Goal: Transaction & Acquisition: Obtain resource

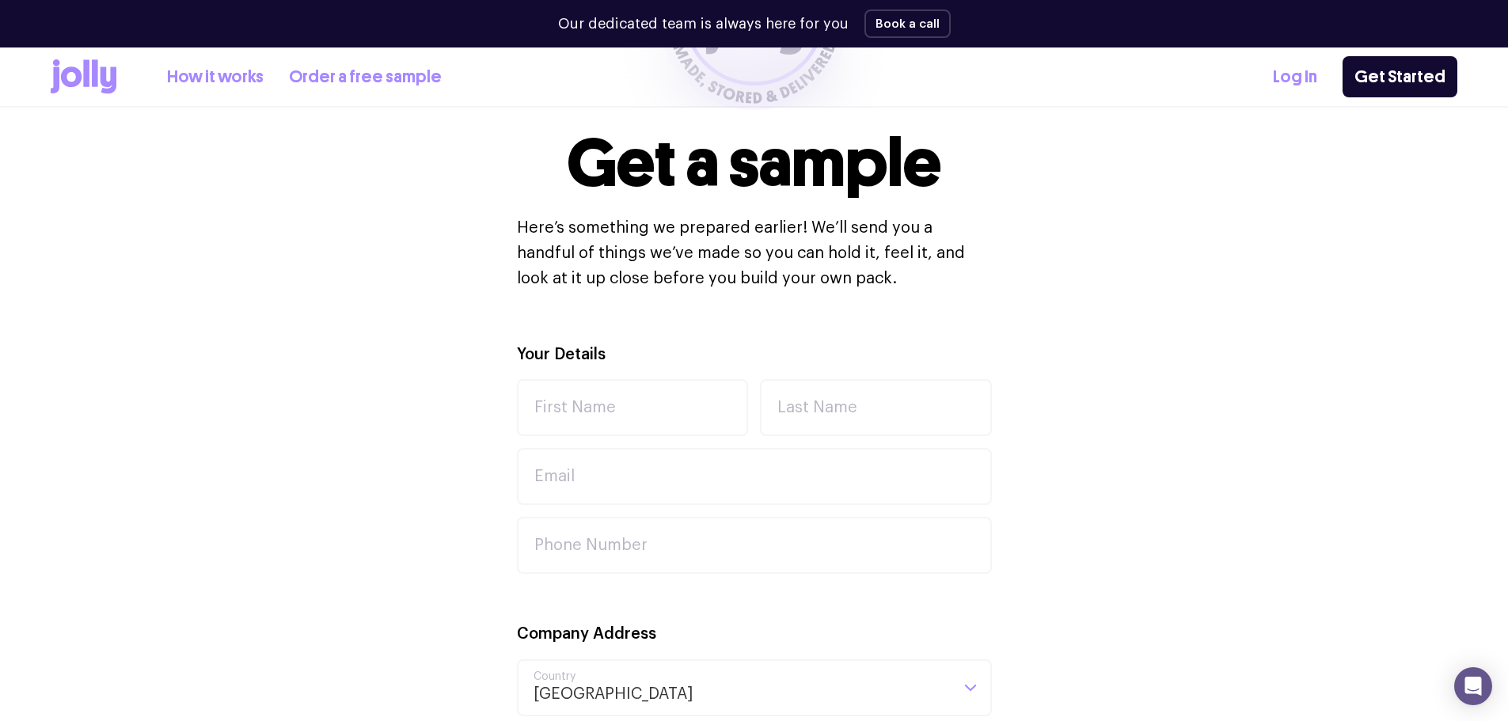
scroll to position [317, 0]
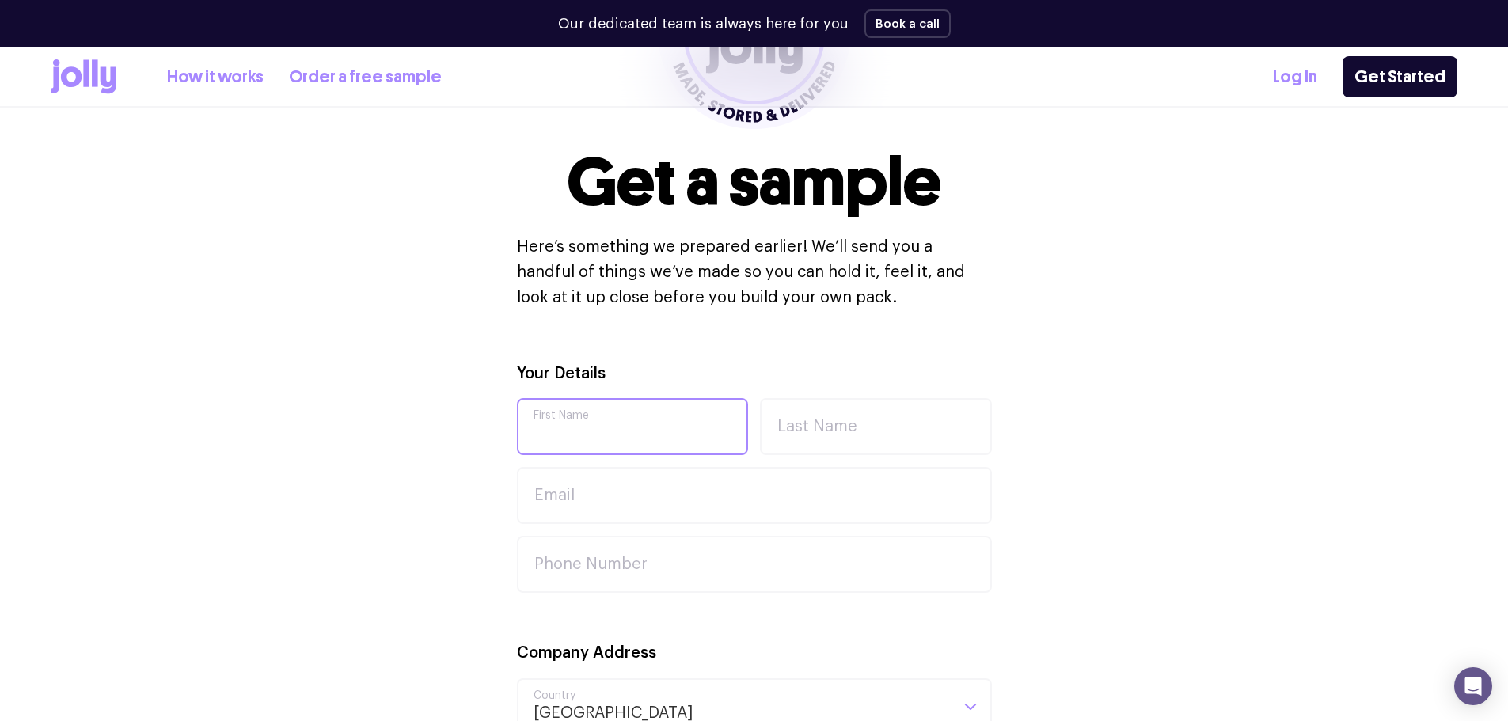
click at [600, 429] on input "First Name" at bounding box center [633, 426] width 232 height 57
type input "Shanjuthan"
type input "[PERSON_NAME]"
type input "[EMAIL_ADDRESS][DOMAIN_NAME]"
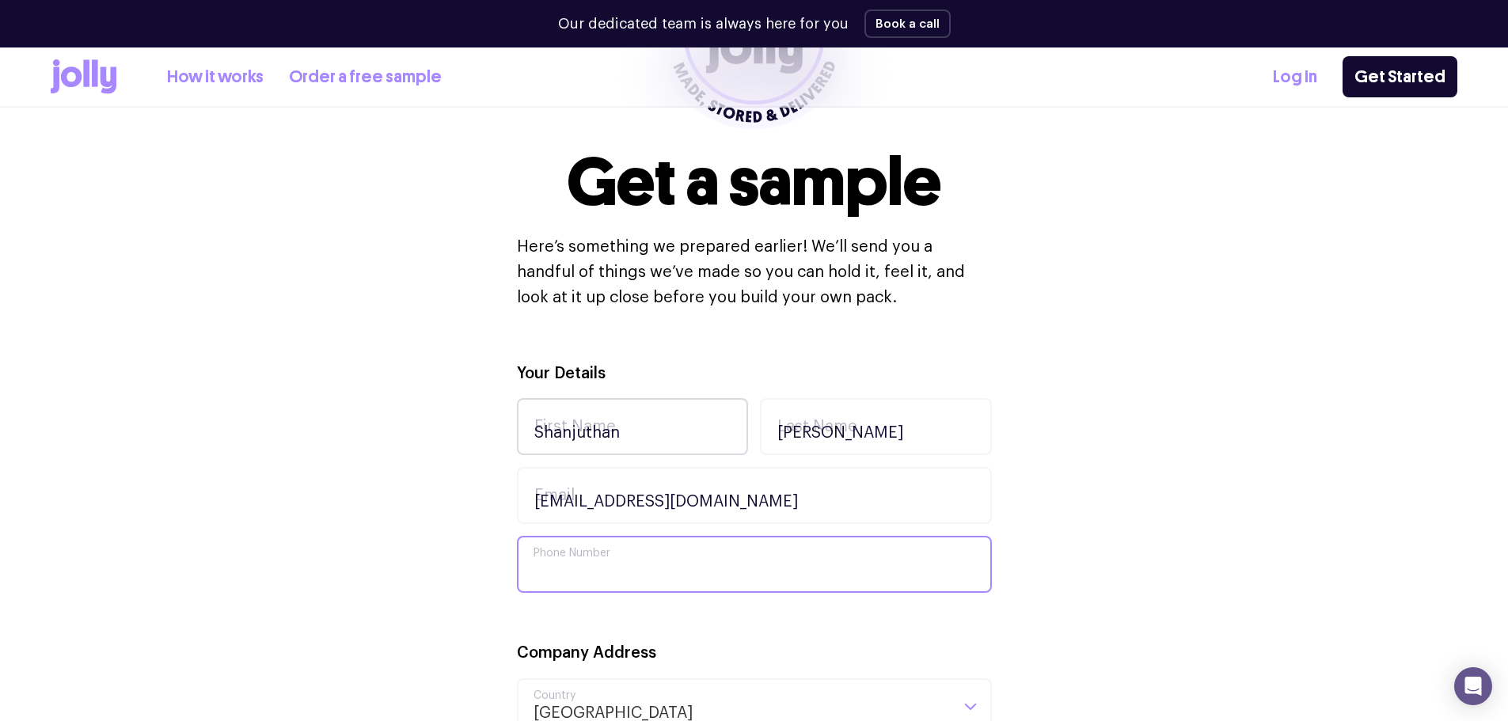
type input "0432084599"
type input "7 Wildfire Court"
type input "[GEOGRAPHIC_DATA]"
type input "3082"
click at [795, 500] on input "[EMAIL_ADDRESS][DOMAIN_NAME]" at bounding box center [754, 495] width 475 height 57
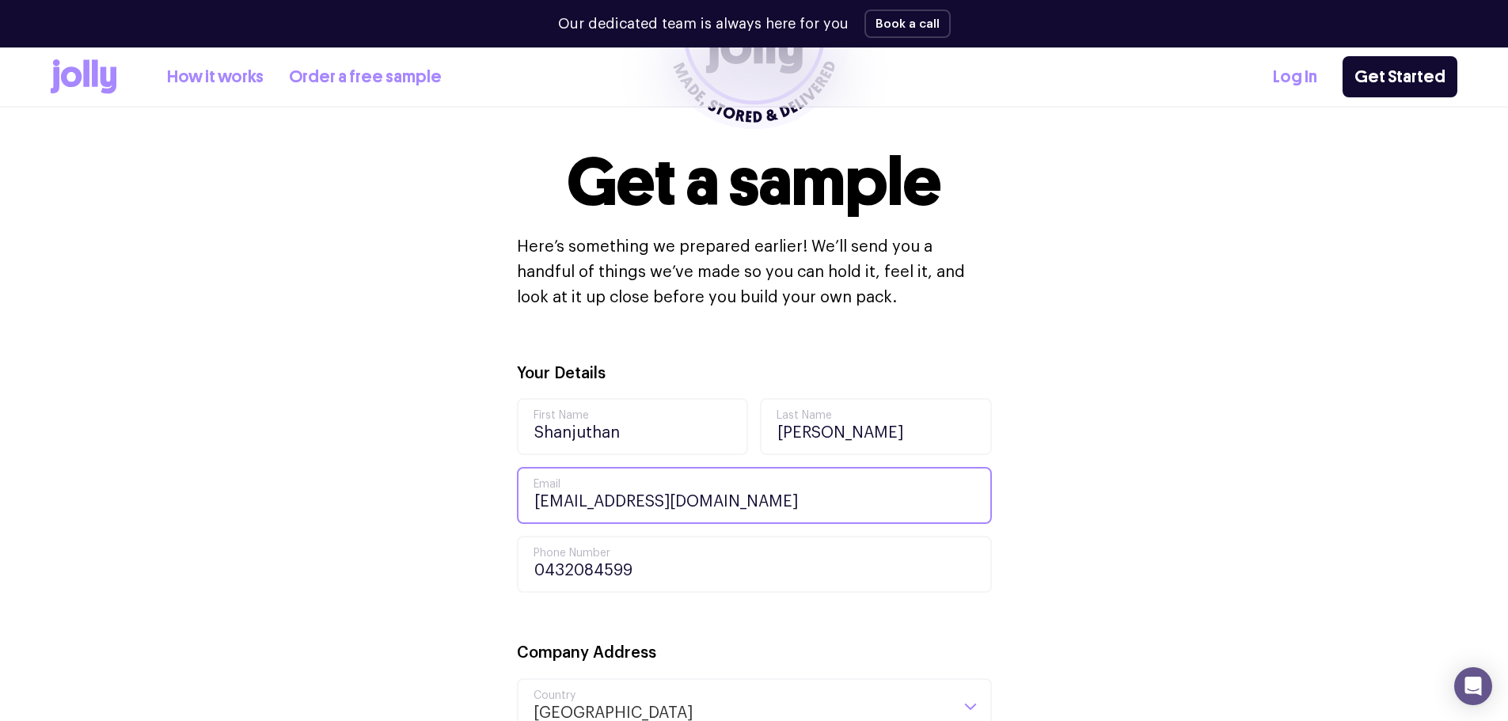
drag, startPoint x: 805, startPoint y: 496, endPoint x: 73, endPoint y: 434, distance: 735.1
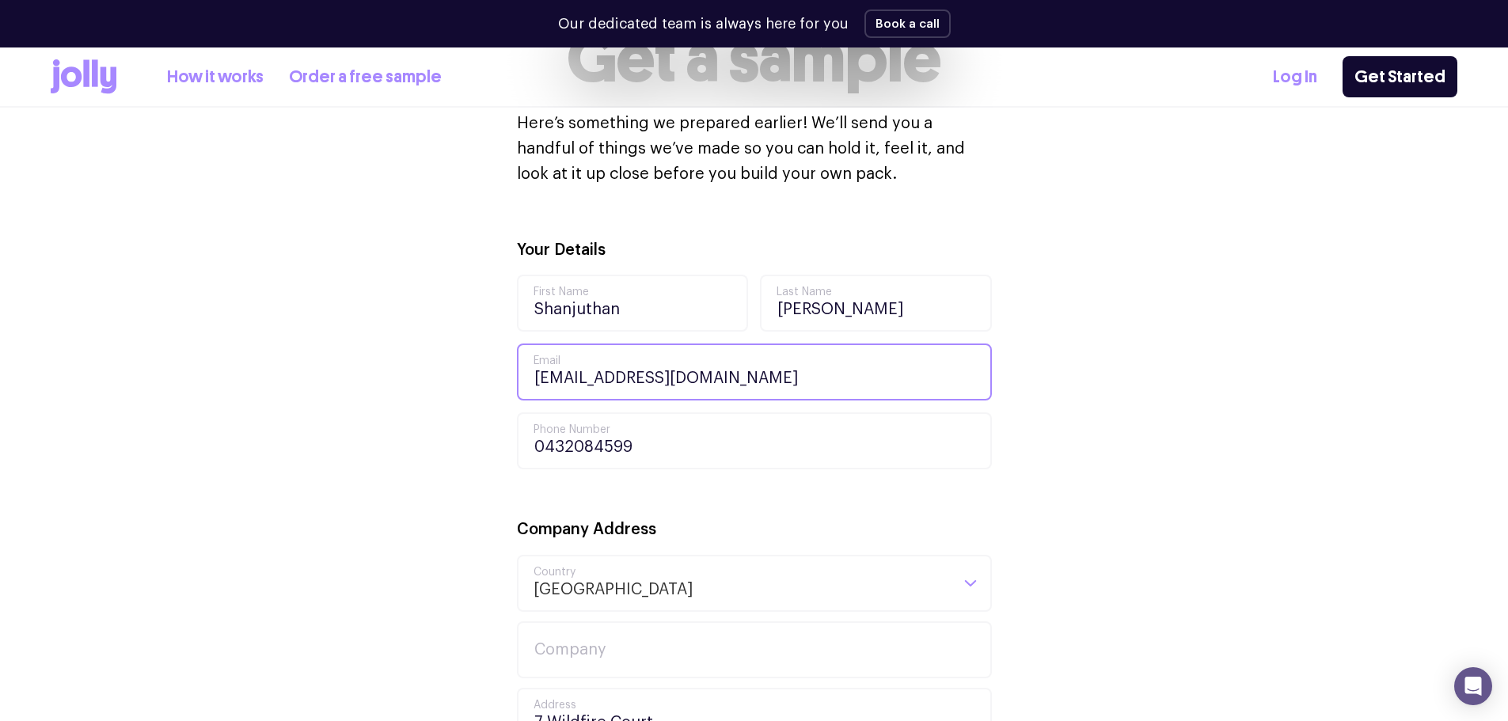
scroll to position [633, 0]
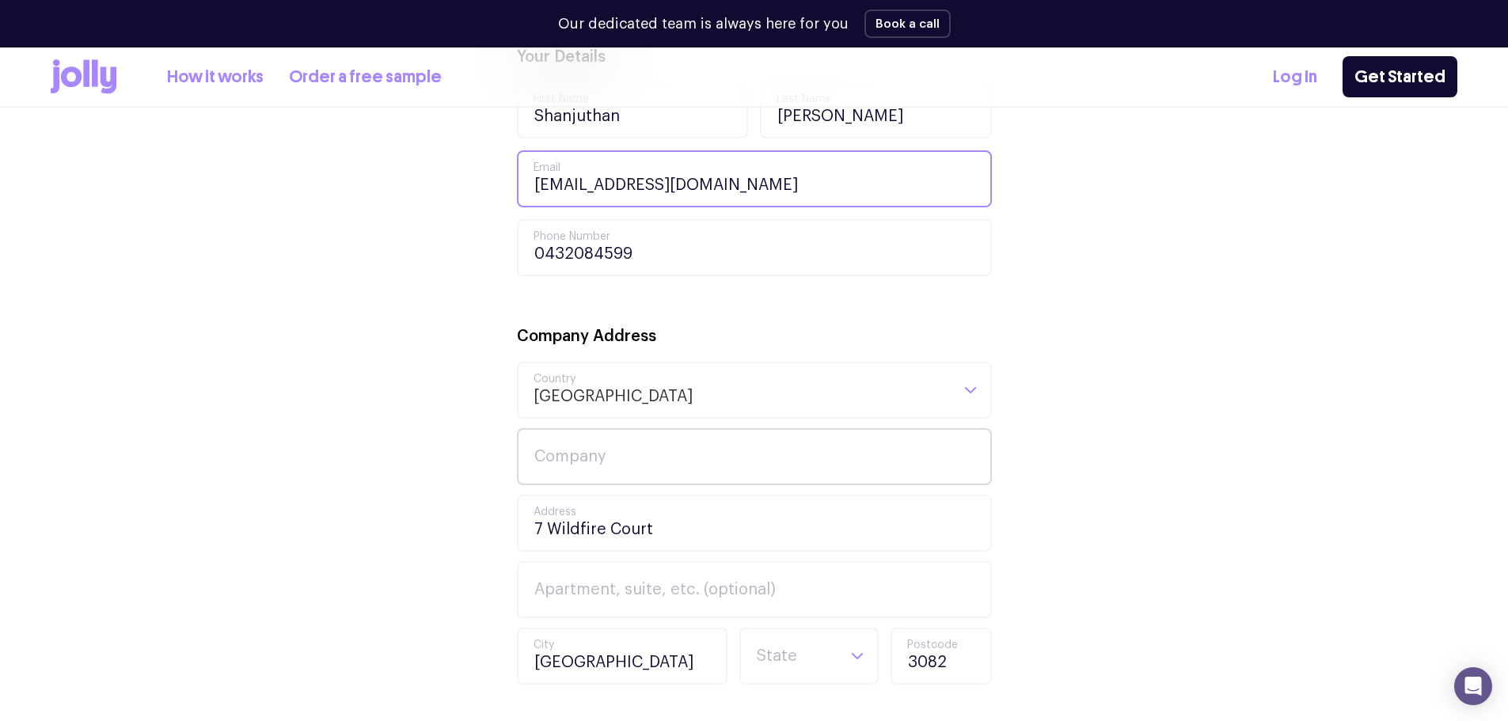
type input "[EMAIL_ADDRESS][DOMAIN_NAME]"
click at [744, 456] on input "Company" at bounding box center [754, 456] width 475 height 57
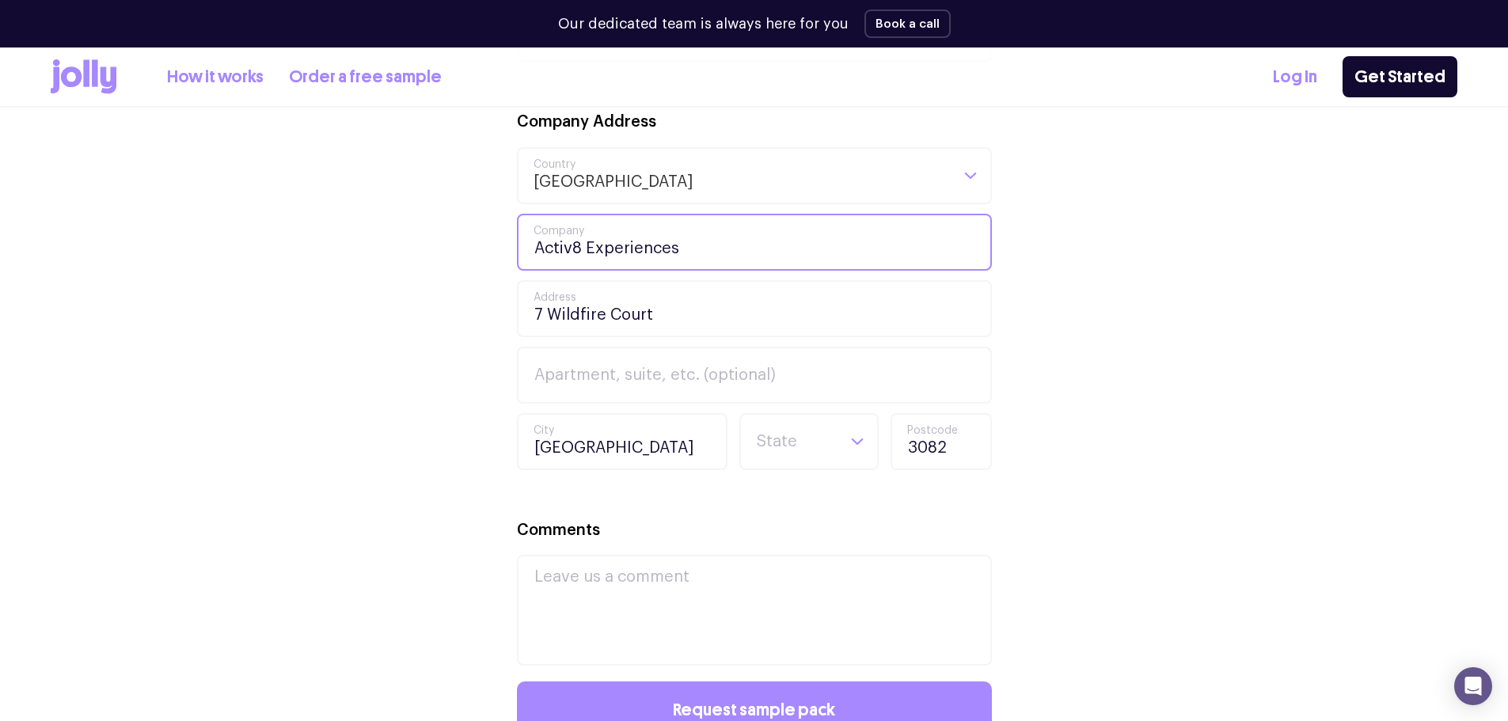
scroll to position [871, 0]
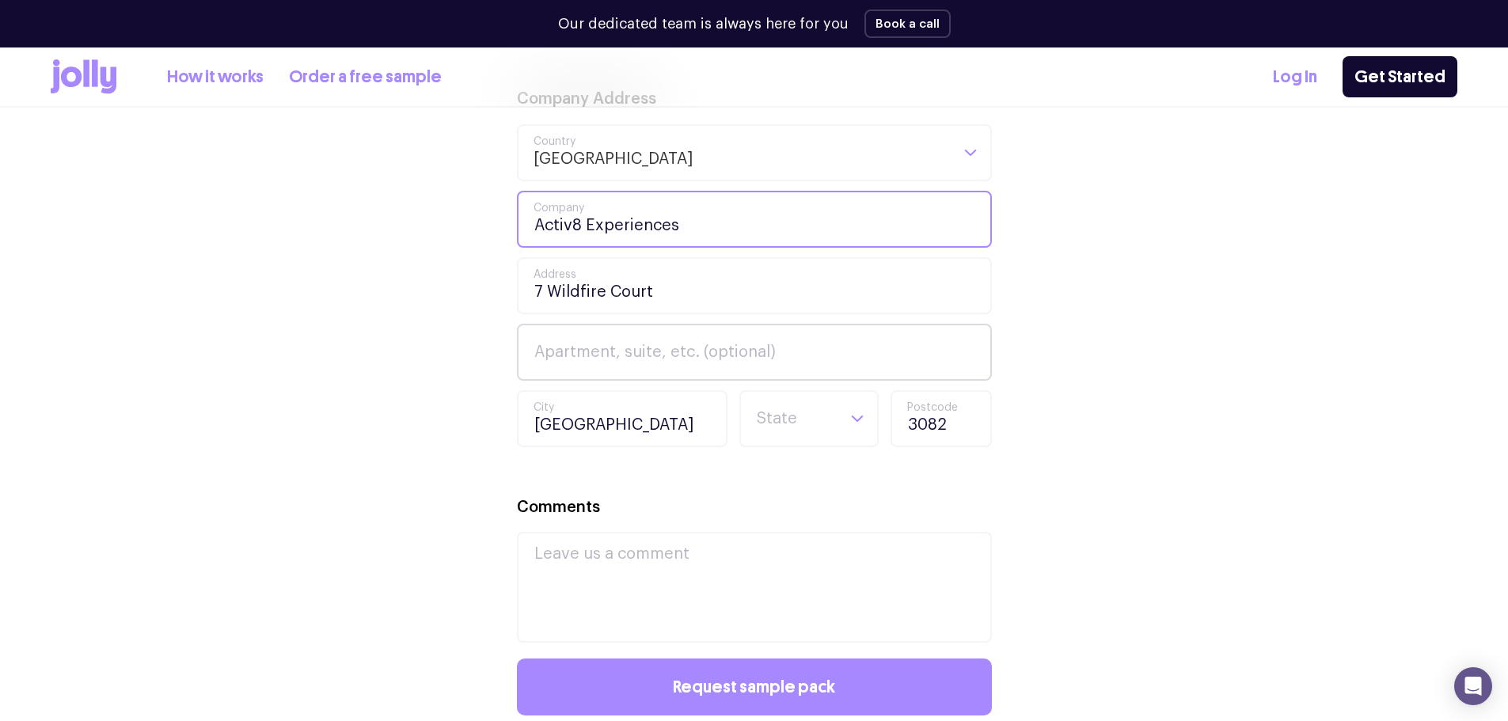
type input "Activ8 Experiences"
click at [691, 344] on input "Apartment, suite, etc. (optional)" at bounding box center [754, 352] width 475 height 57
click at [1297, 370] on div "Your Details Shanjuthan First Name [PERSON_NAME] Last Name [EMAIL_ADDRESS][DOMA…" at bounding box center [754, 325] width 1407 height 1036
drag, startPoint x: 868, startPoint y: 426, endPoint x: 858, endPoint y: 428, distance: 10.4
click at [858, 427] on div "Loading..." at bounding box center [858, 419] width 40 height 54
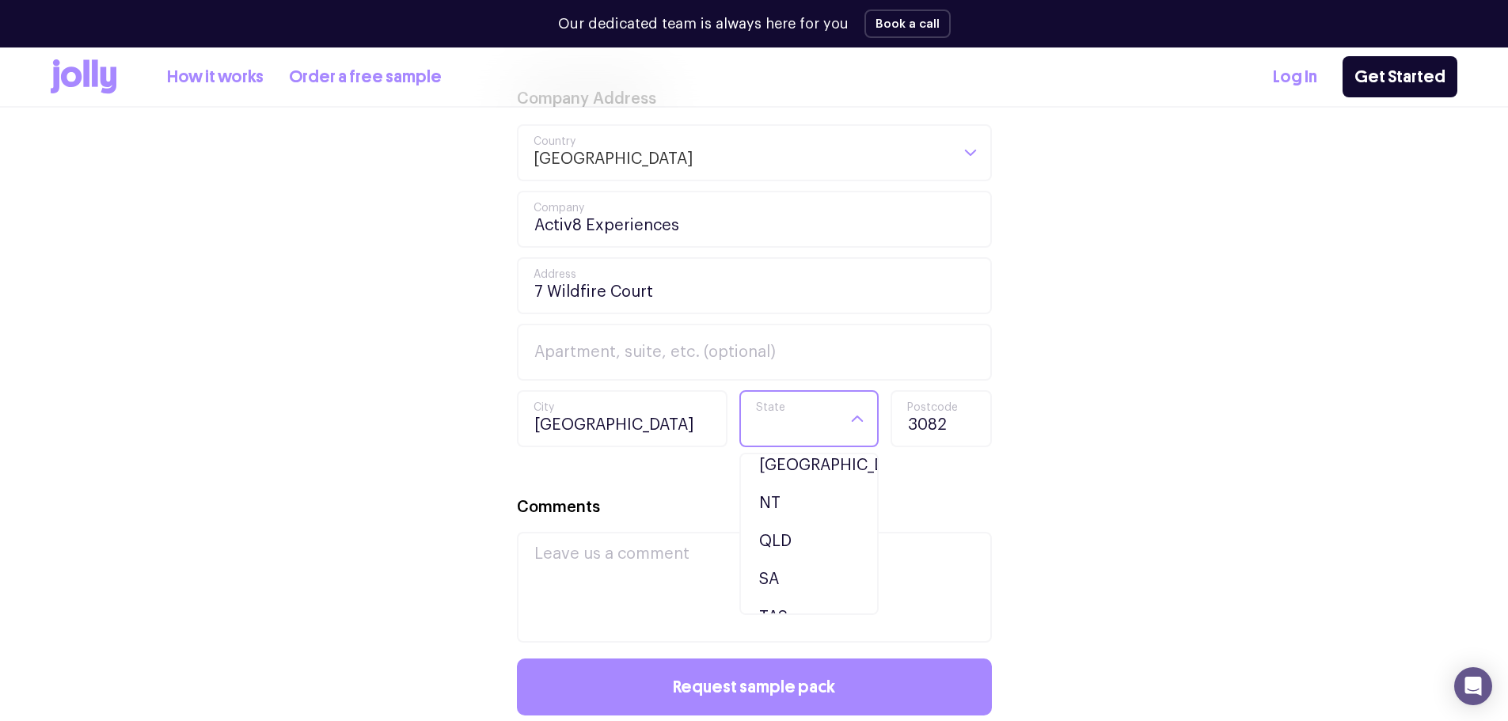
scroll to position [150, 0]
click at [808, 545] on li "VIC" at bounding box center [809, 554] width 131 height 38
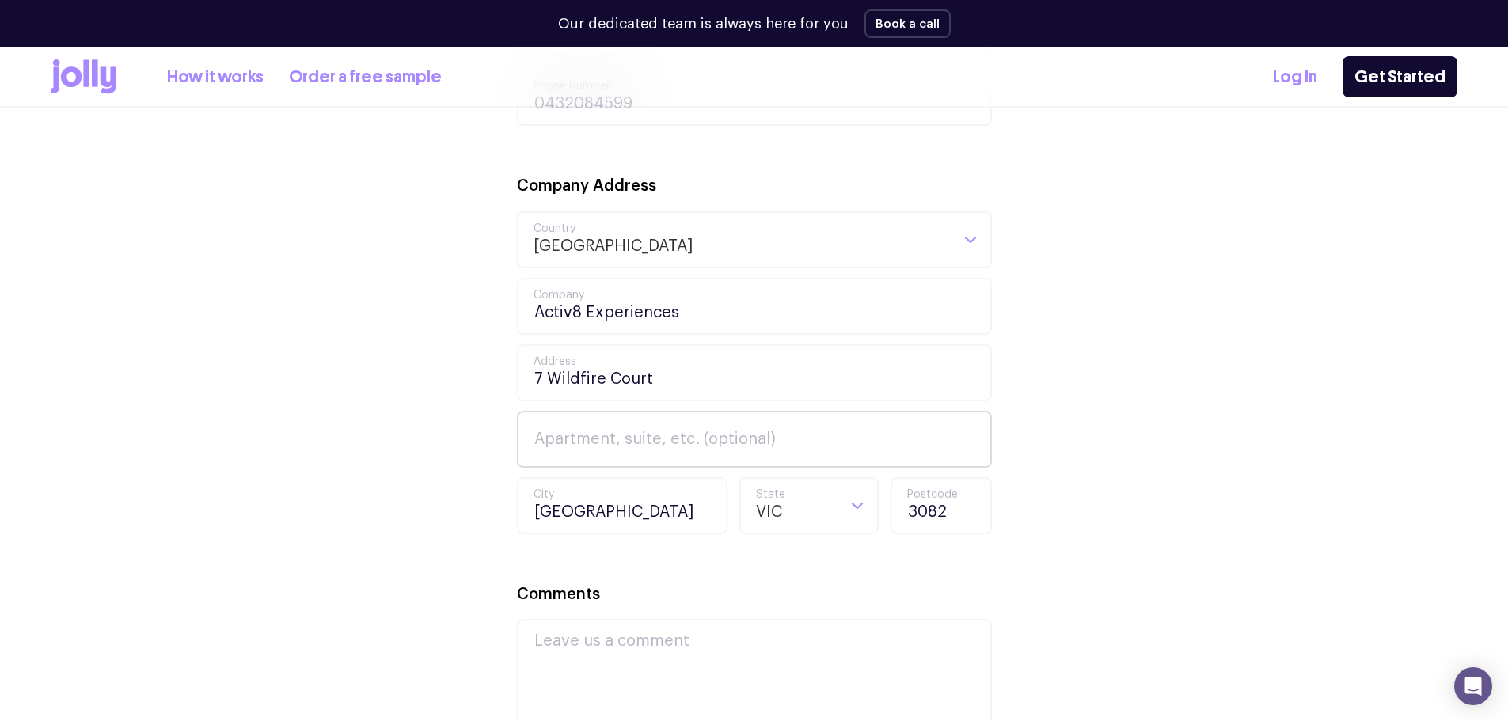
scroll to position [1029, 0]
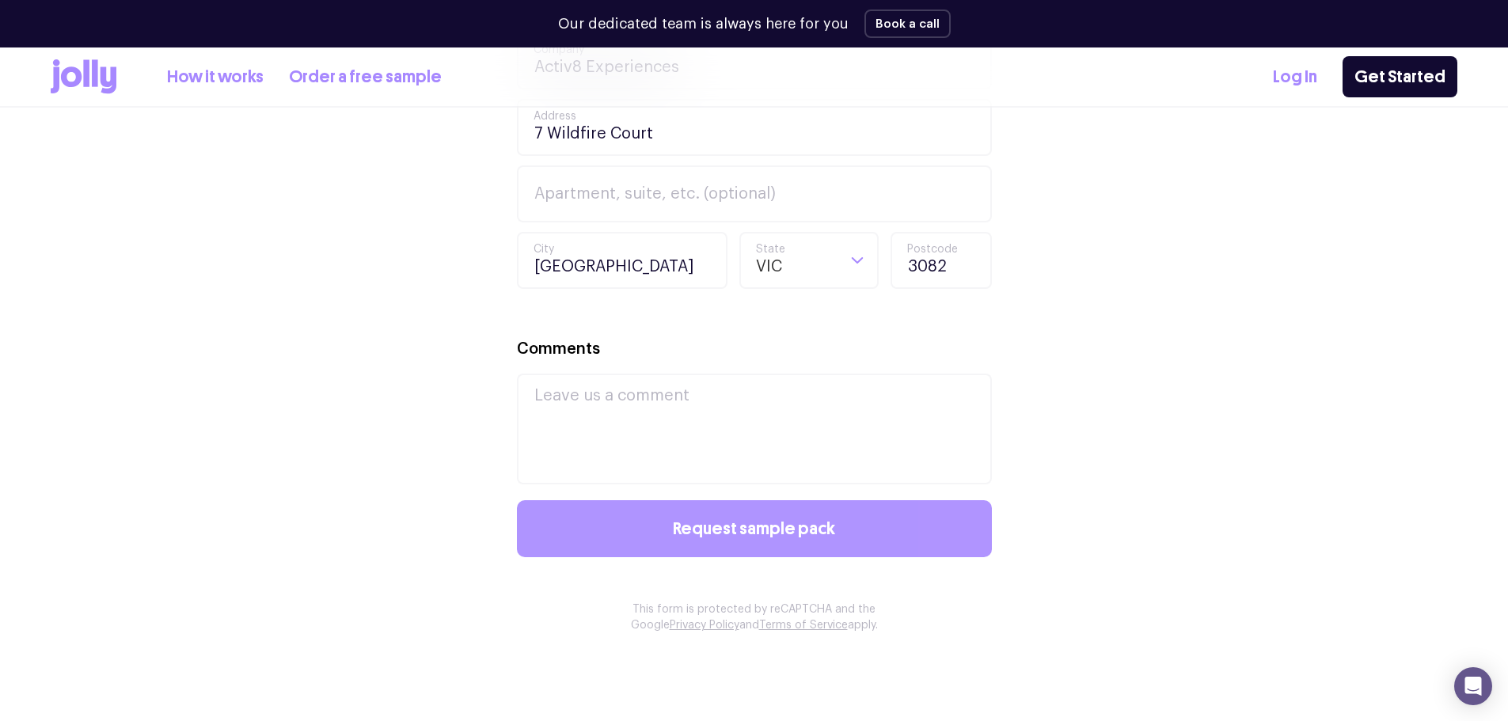
click at [719, 528] on span "Request sample pack" at bounding box center [754, 528] width 162 height 17
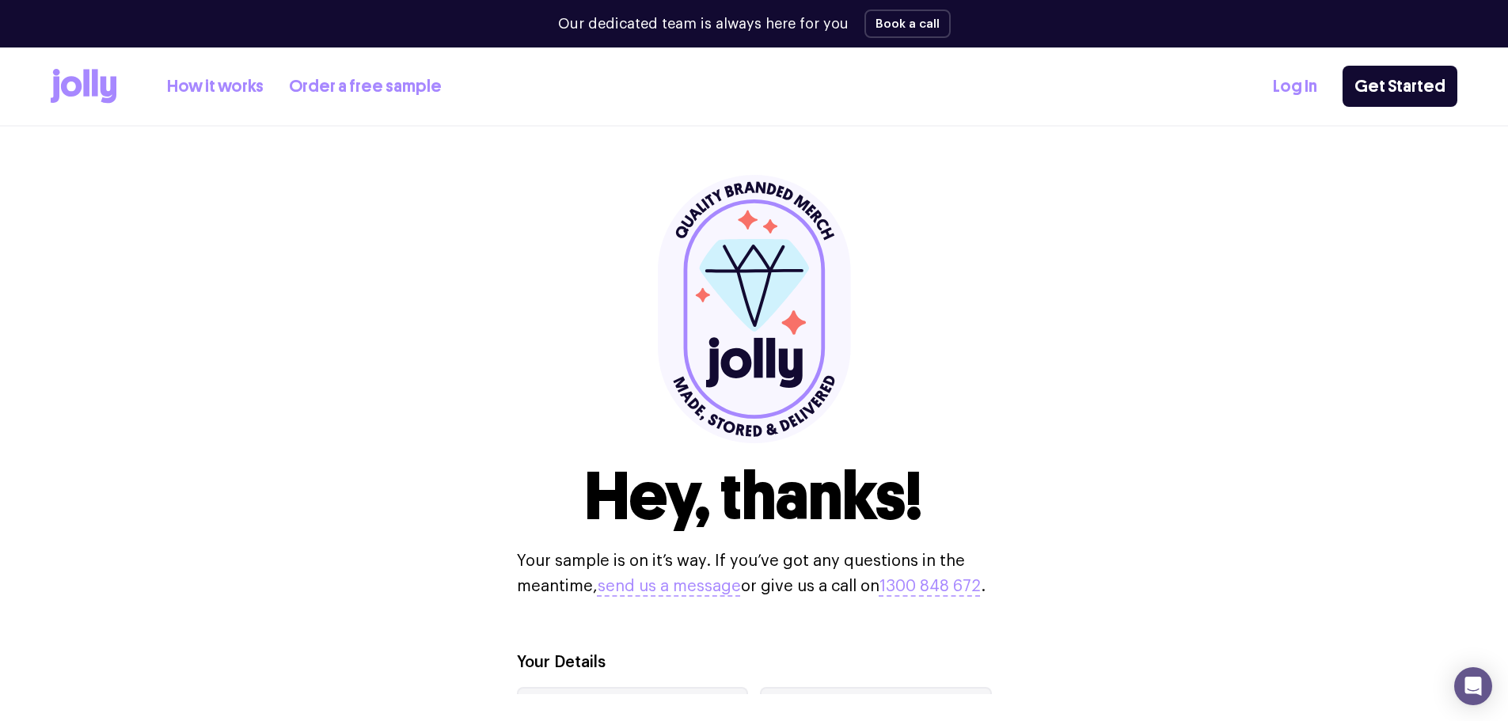
scroll to position [0, 0]
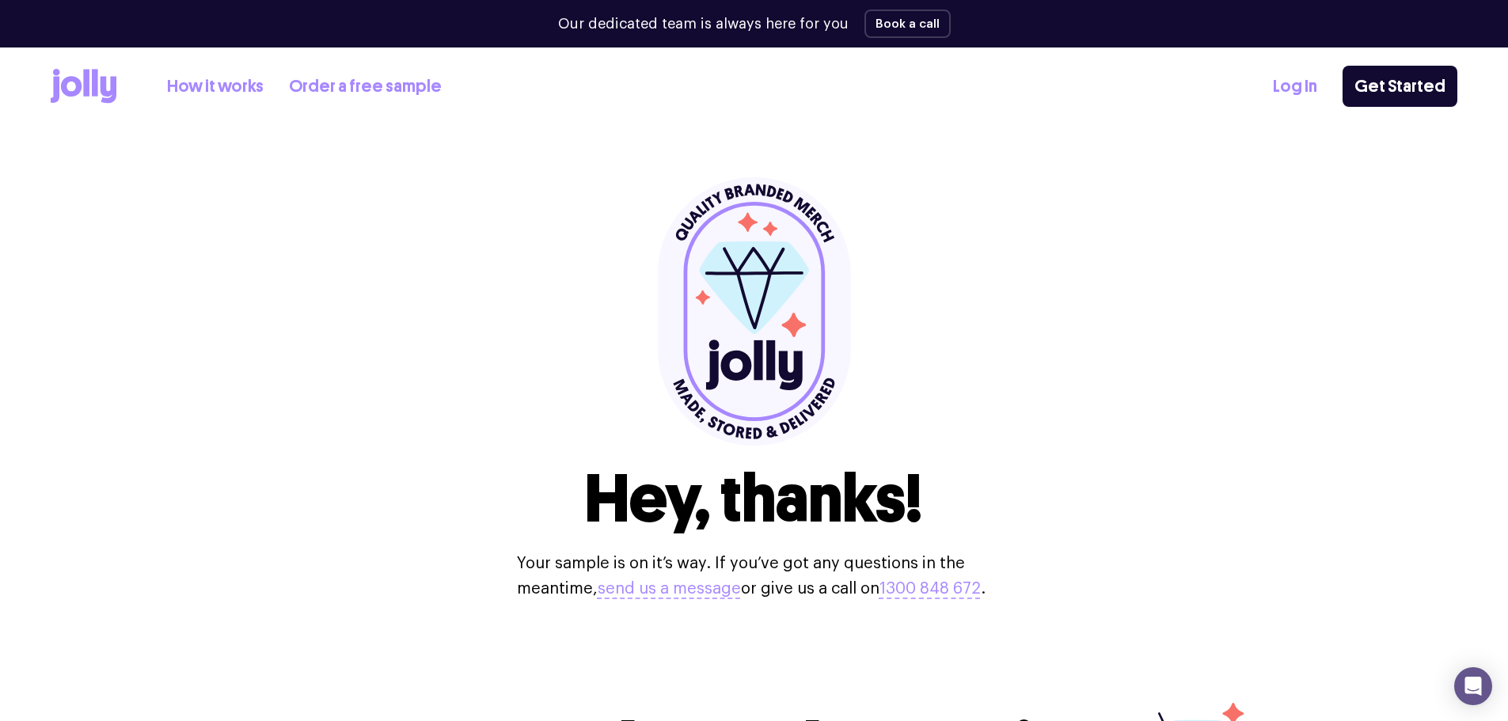
click at [383, 85] on link "Order a free sample" at bounding box center [365, 87] width 153 height 26
click at [1436, 93] on link "Get Started" at bounding box center [1400, 86] width 115 height 41
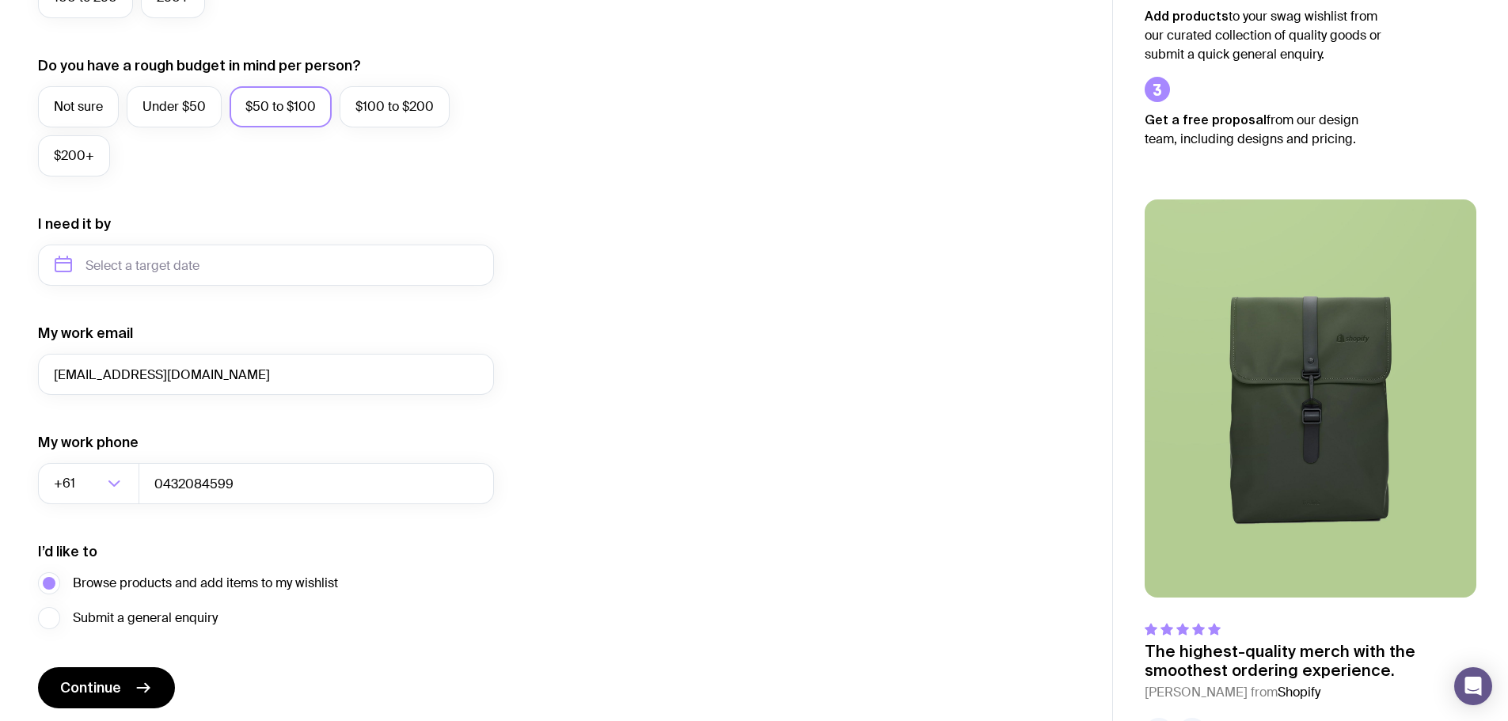
scroll to position [625, 0]
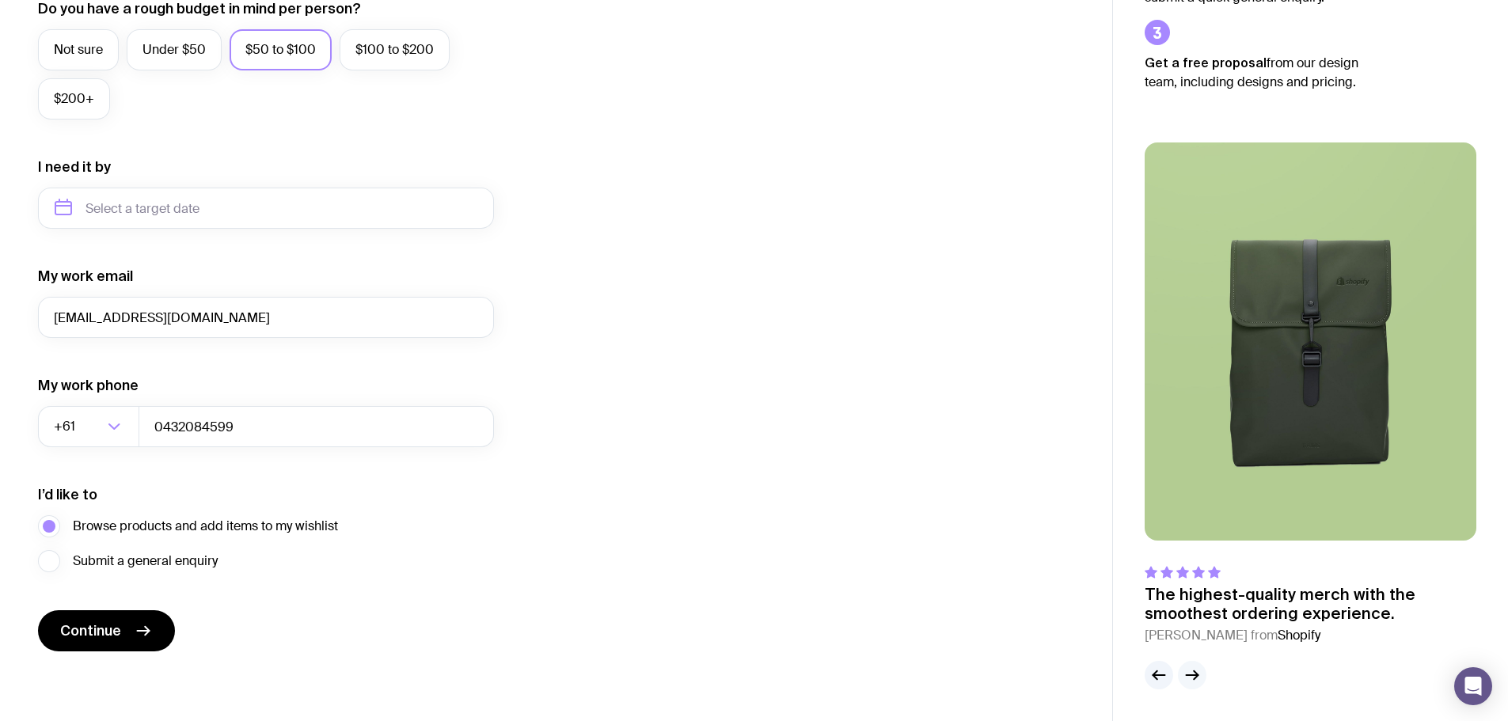
click at [1200, 679] on icon "button" at bounding box center [1192, 675] width 19 height 19
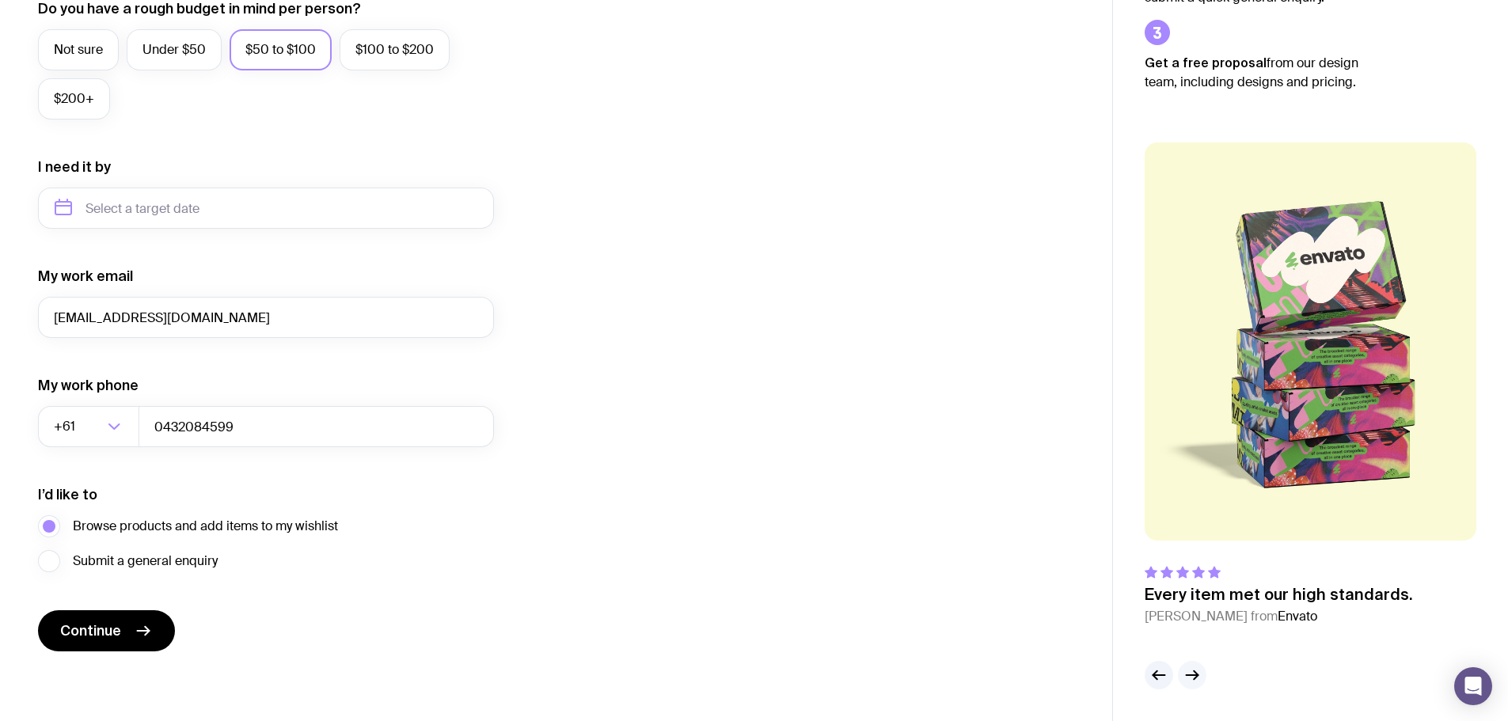
click at [1200, 679] on icon "button" at bounding box center [1192, 675] width 19 height 19
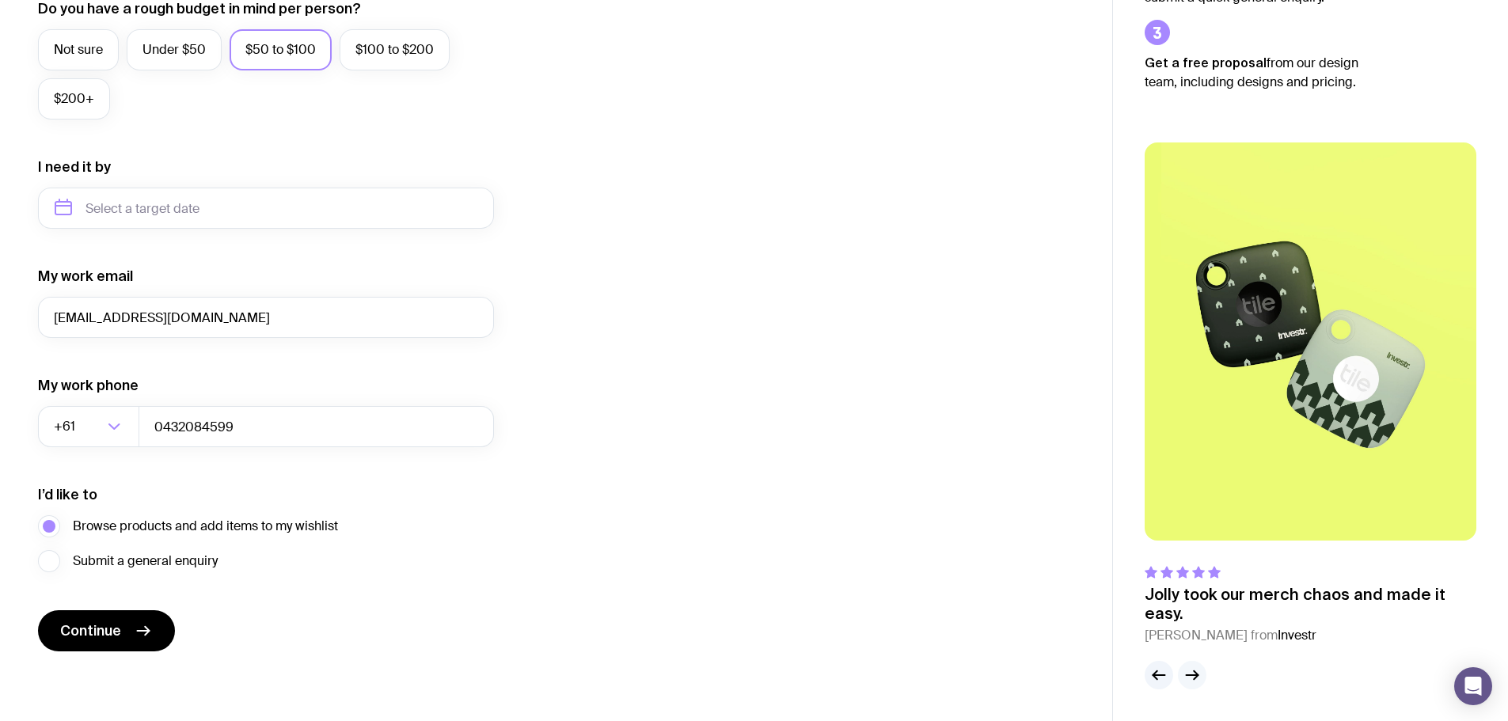
click at [1199, 679] on icon "button" at bounding box center [1192, 675] width 19 height 19
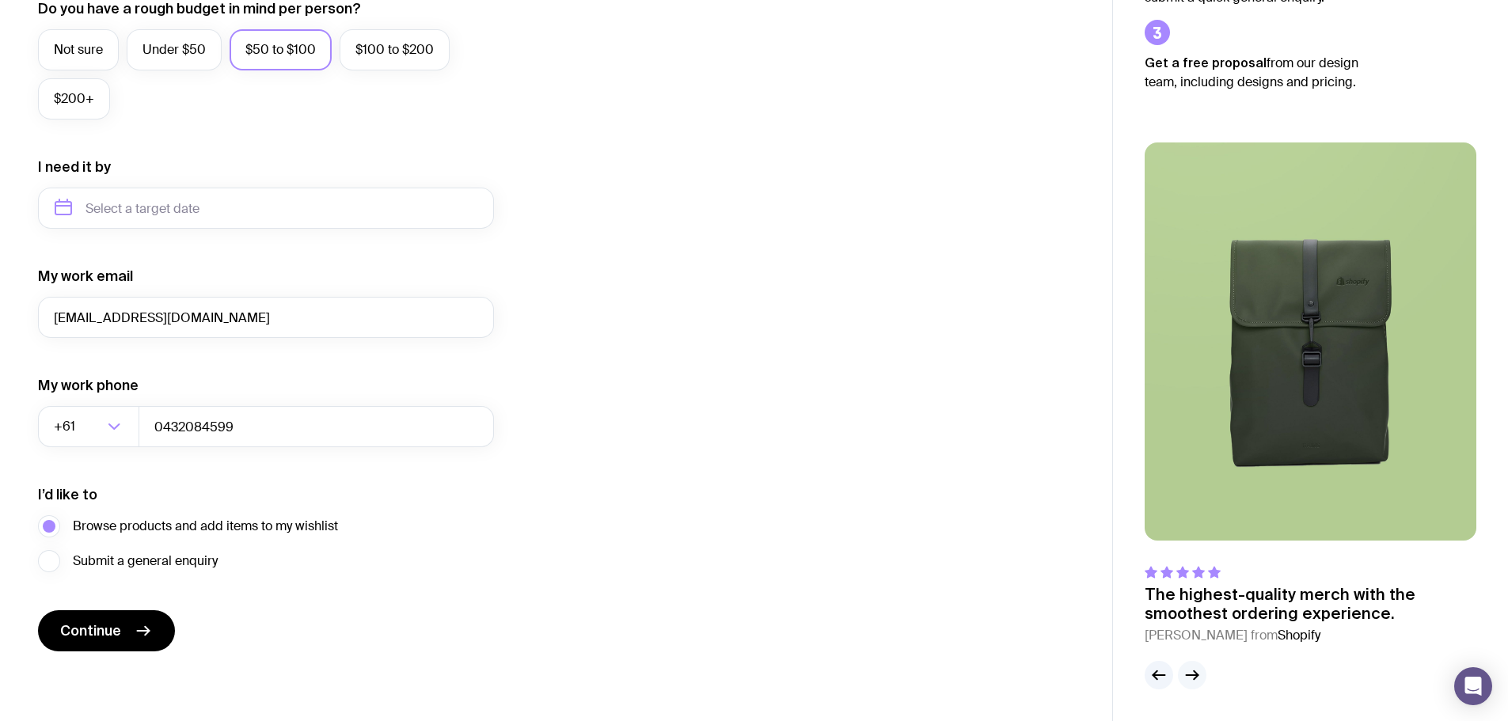
click at [1199, 679] on icon "button" at bounding box center [1192, 675] width 19 height 19
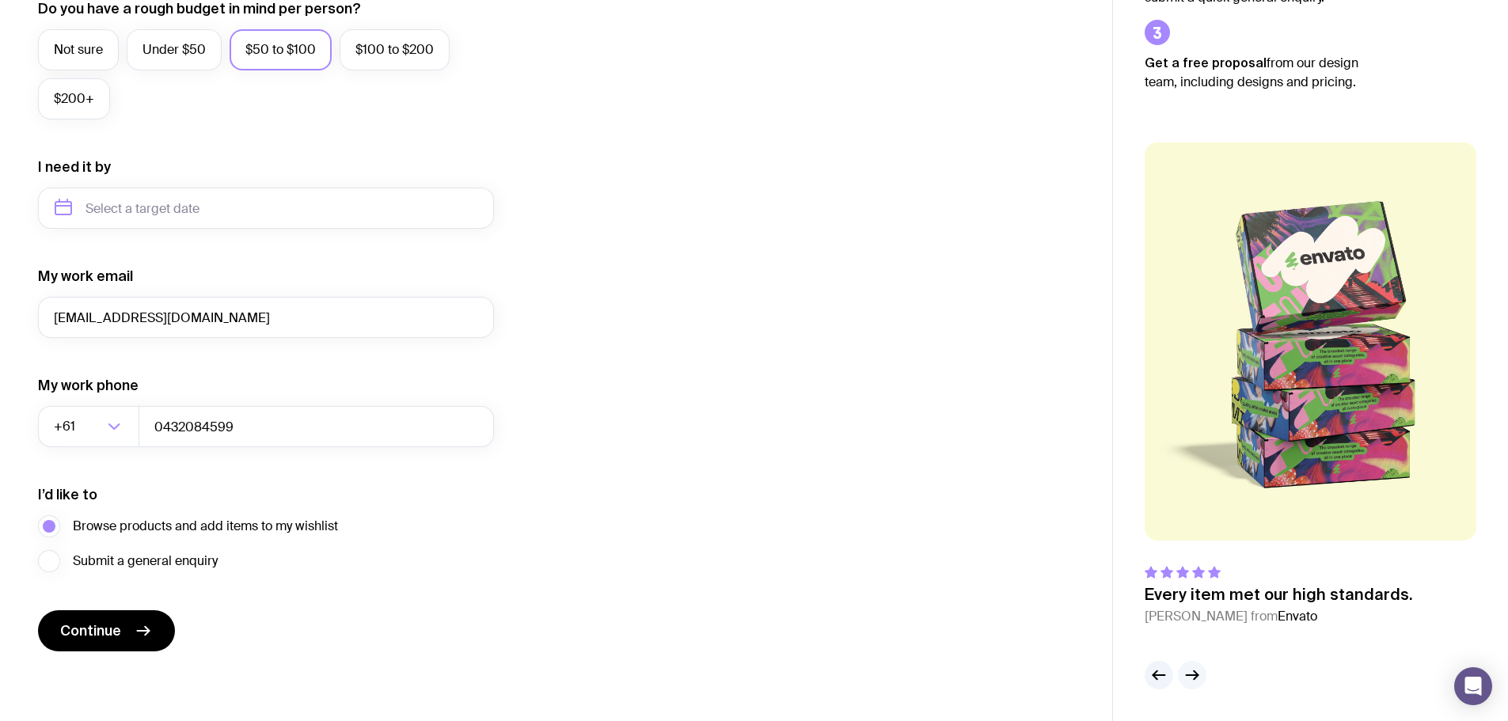
click at [1199, 679] on icon "button" at bounding box center [1192, 675] width 19 height 19
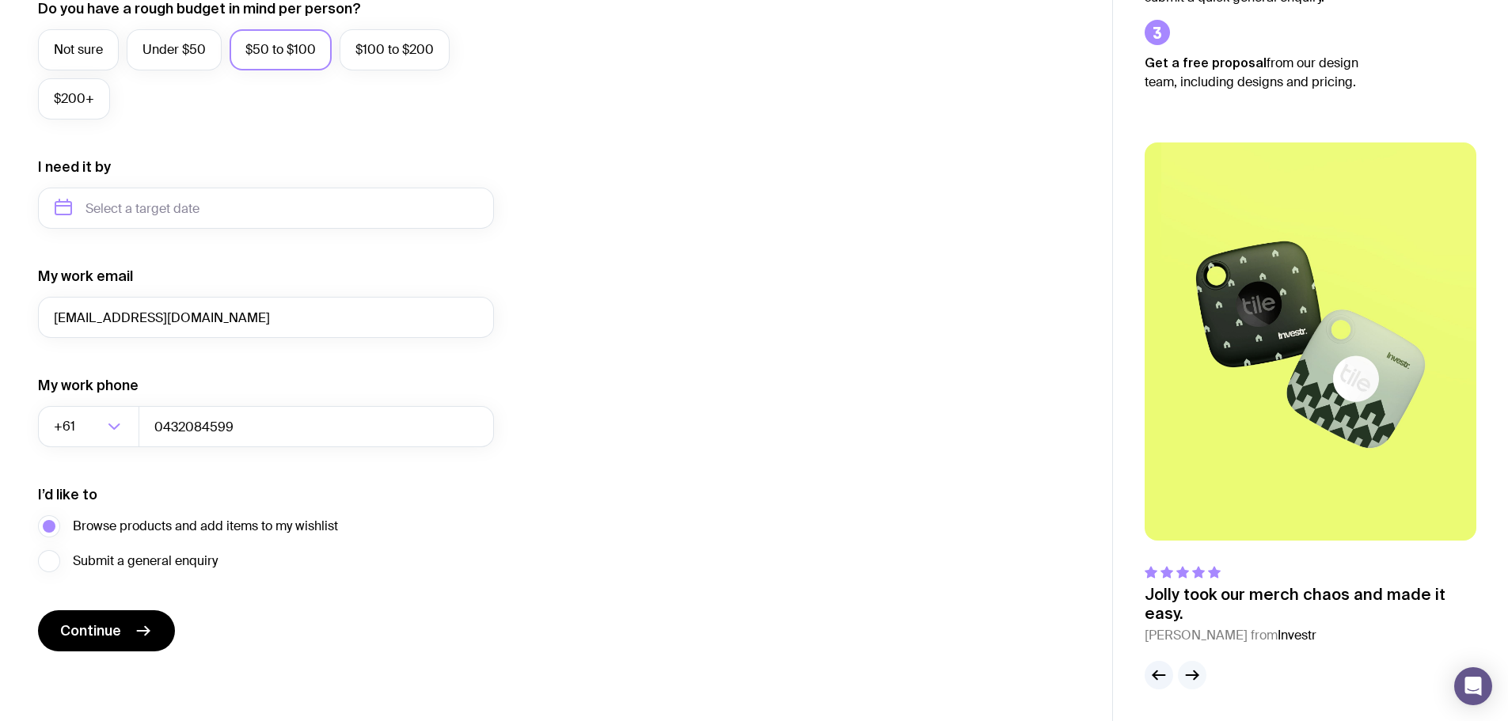
click at [1202, 675] on button "button" at bounding box center [1192, 675] width 29 height 29
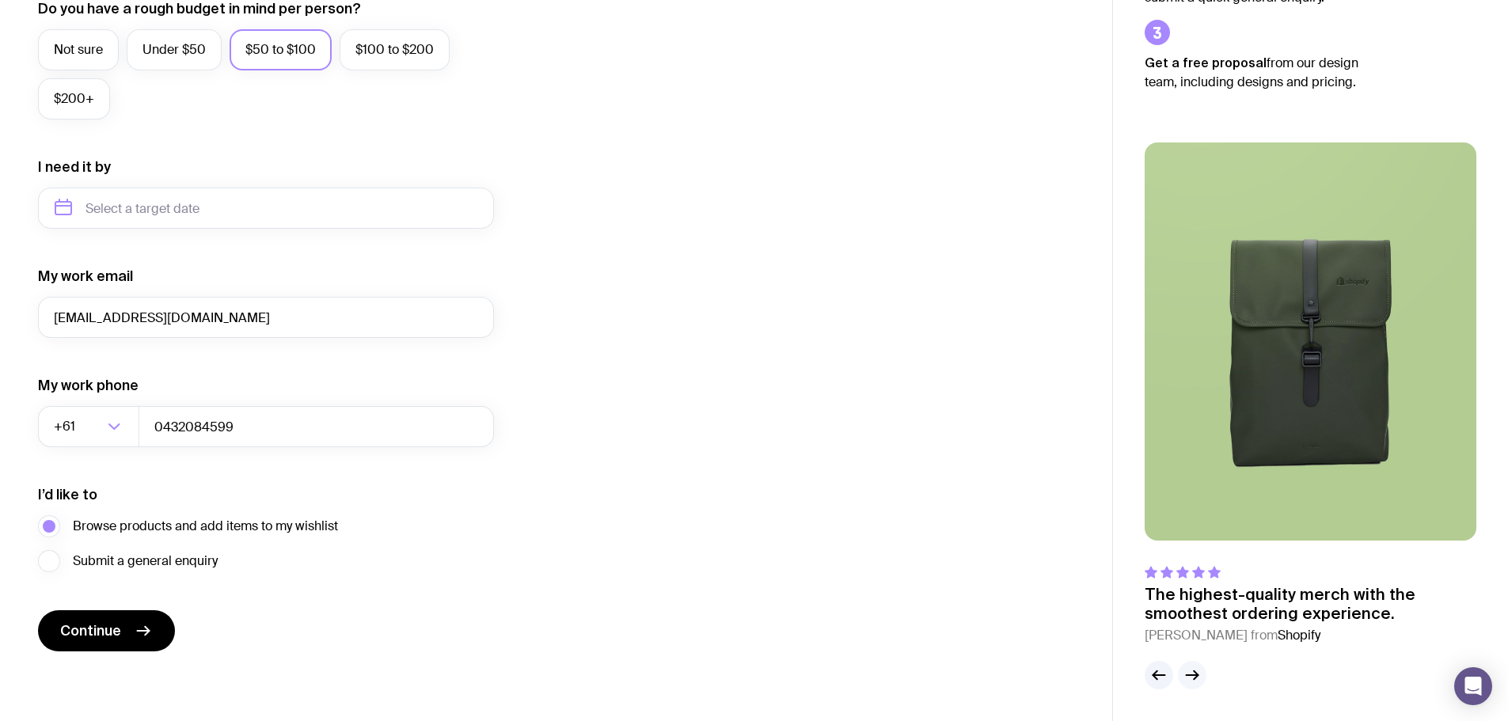
click at [1202, 675] on button "button" at bounding box center [1192, 675] width 29 height 29
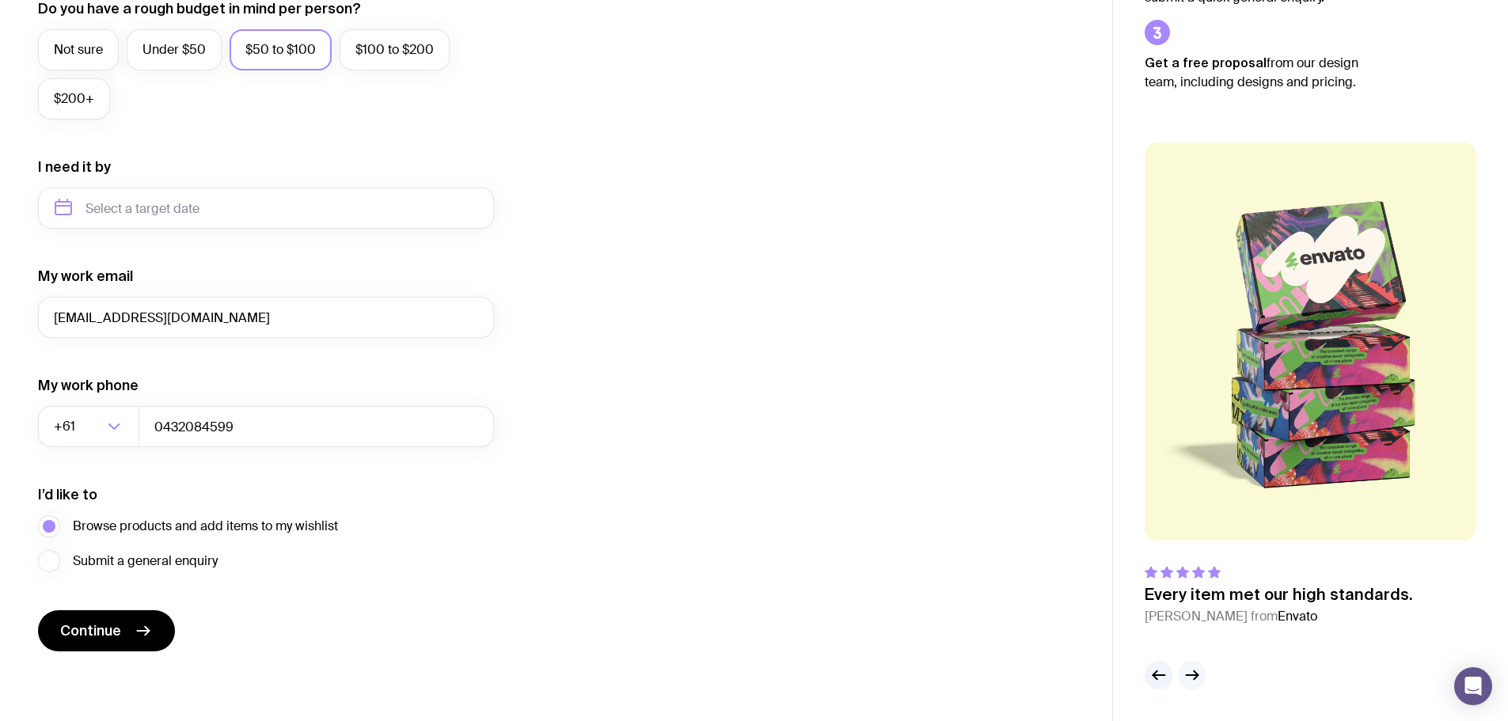
click at [1202, 675] on button "button" at bounding box center [1192, 675] width 29 height 29
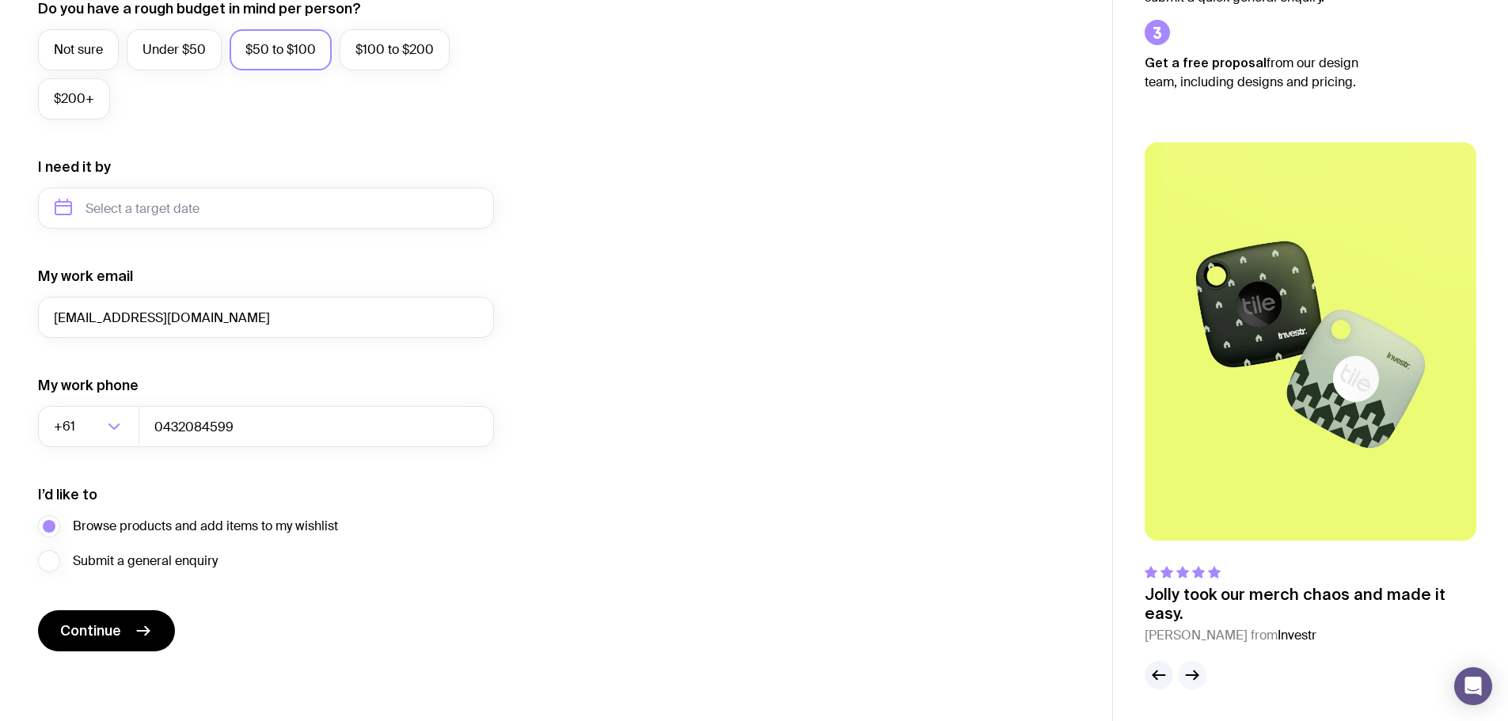
click at [1202, 675] on button "button" at bounding box center [1192, 675] width 29 height 29
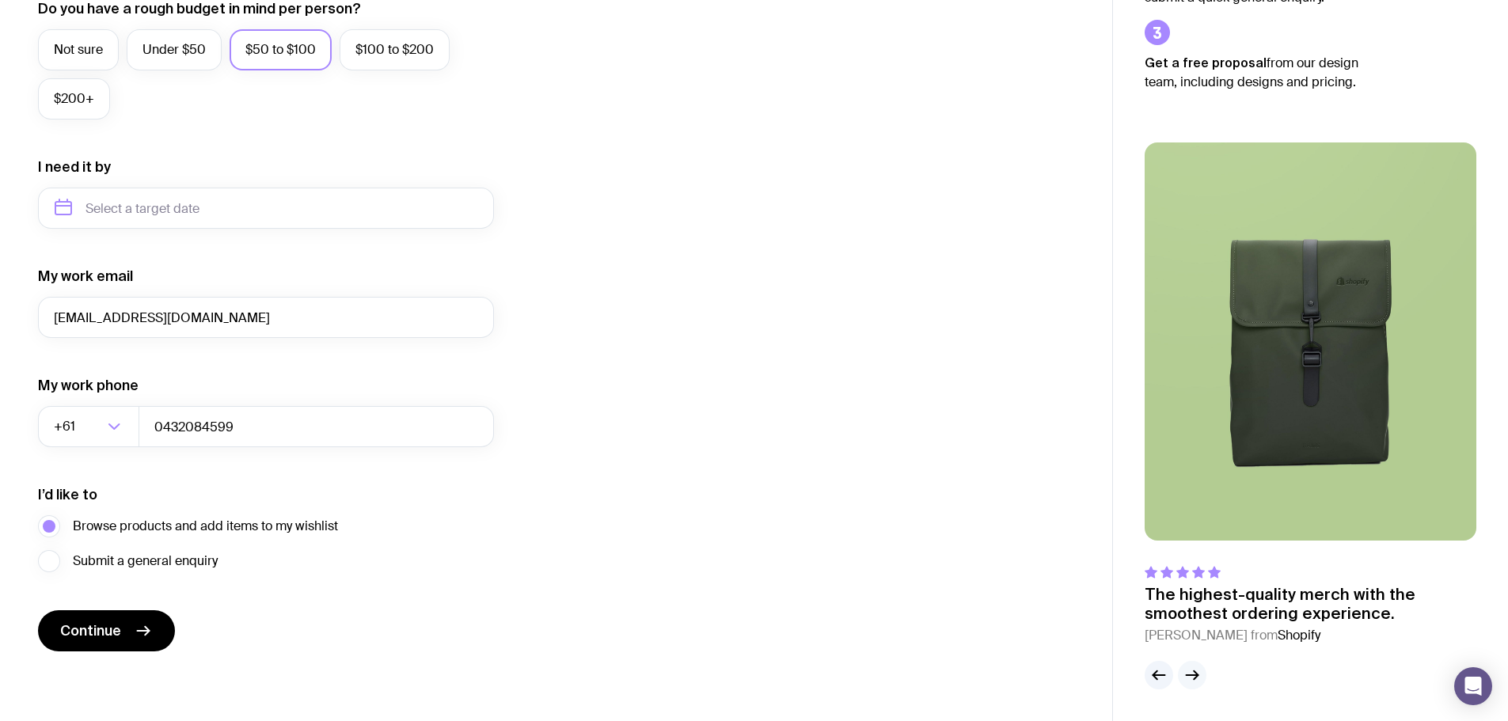
click at [1202, 675] on button "button" at bounding box center [1192, 675] width 29 height 29
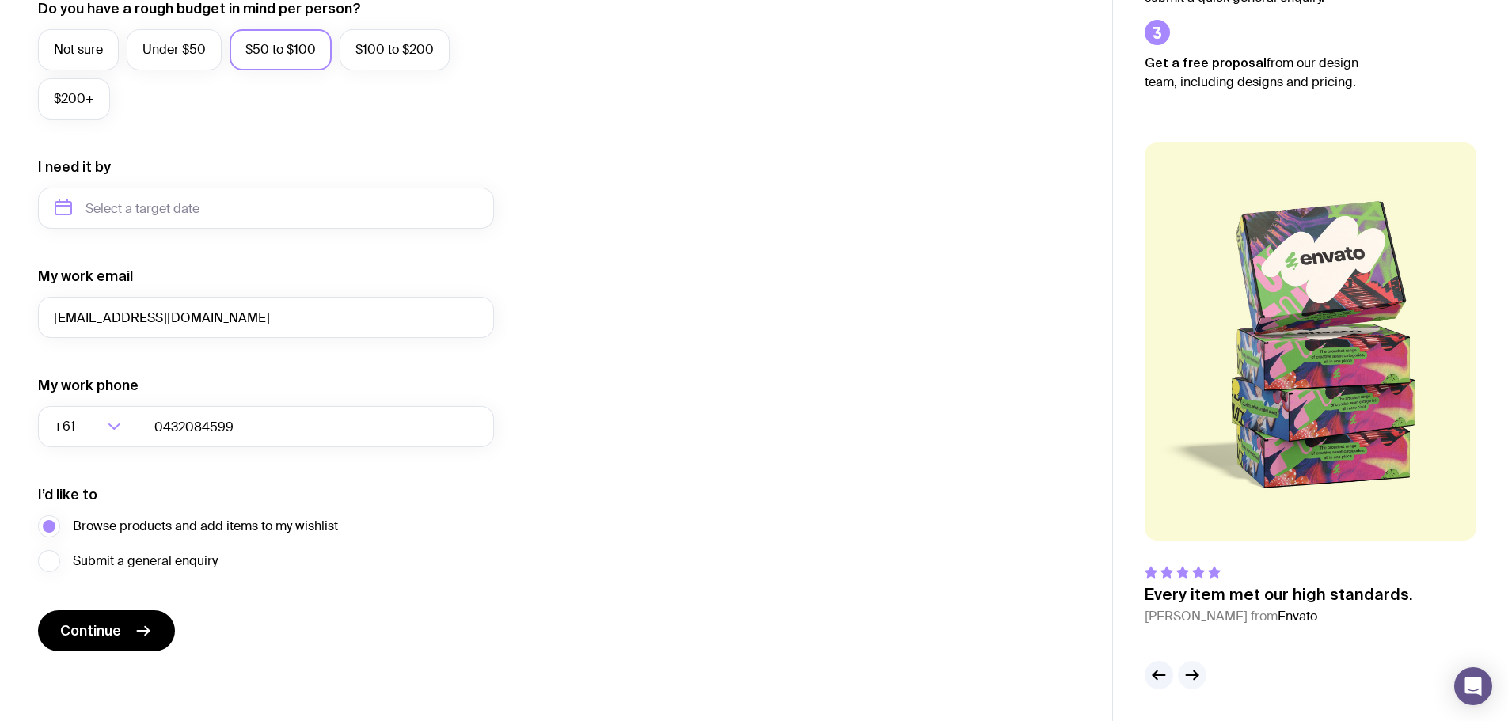
click at [1202, 675] on button "button" at bounding box center [1192, 675] width 29 height 29
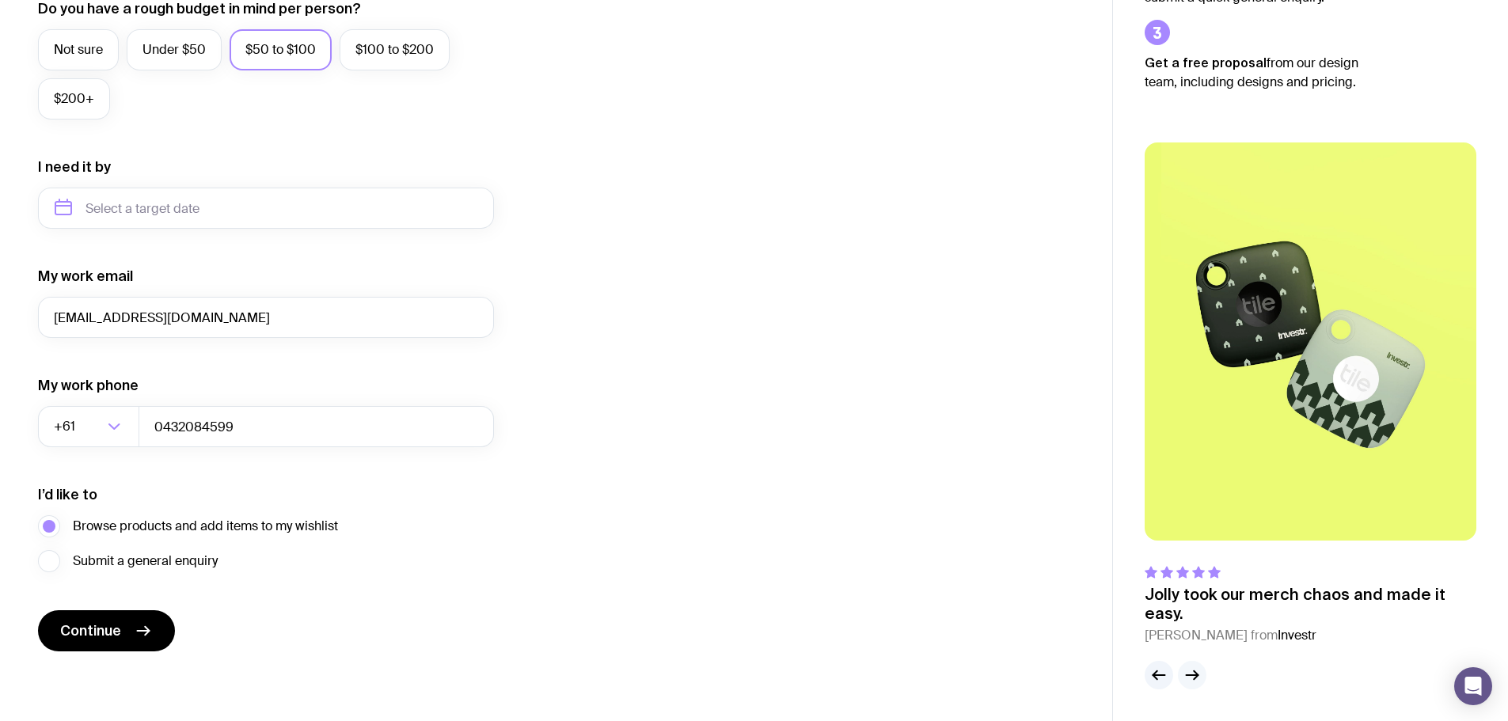
click at [1202, 675] on button "button" at bounding box center [1192, 675] width 29 height 29
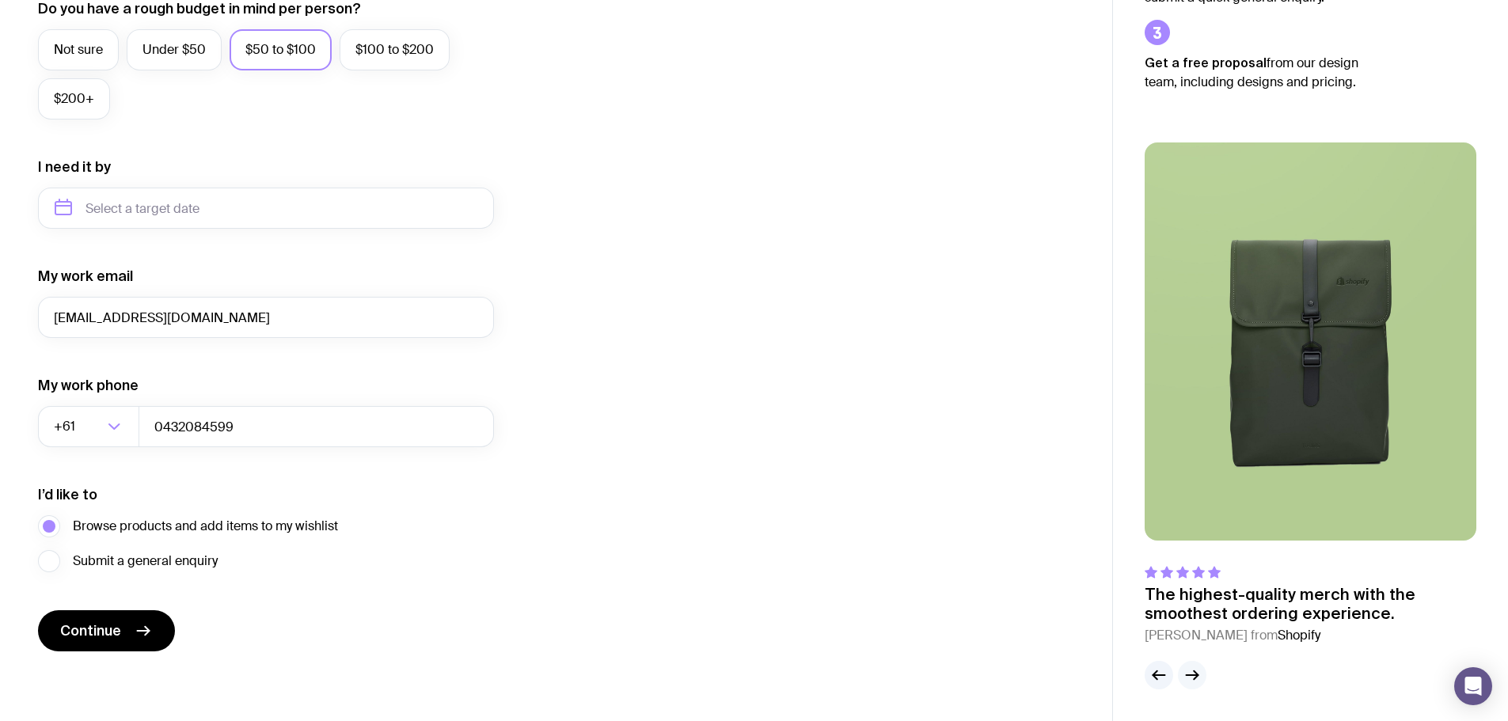
click at [1202, 675] on button "button" at bounding box center [1192, 675] width 29 height 29
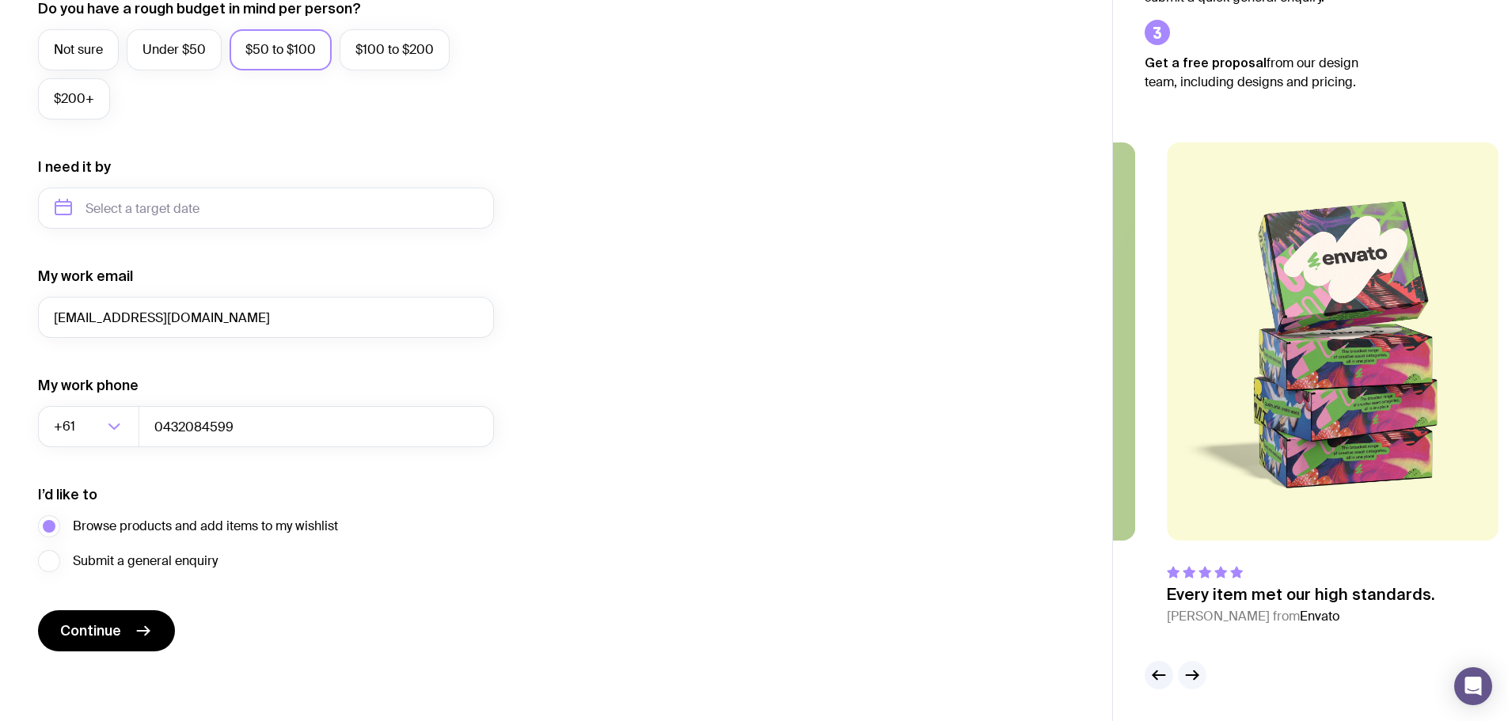
click at [1202, 675] on button "button" at bounding box center [1192, 675] width 29 height 29
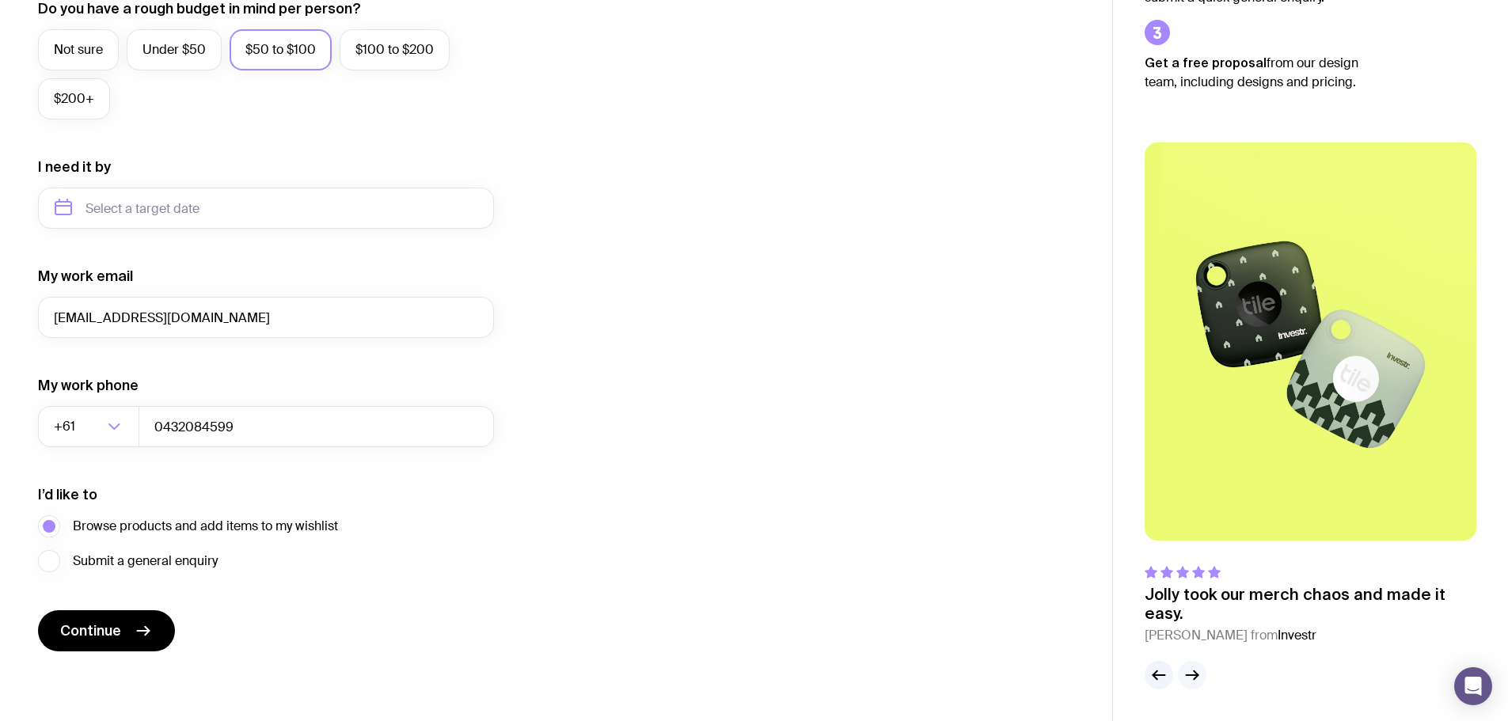
click at [1202, 675] on button "button" at bounding box center [1192, 675] width 29 height 29
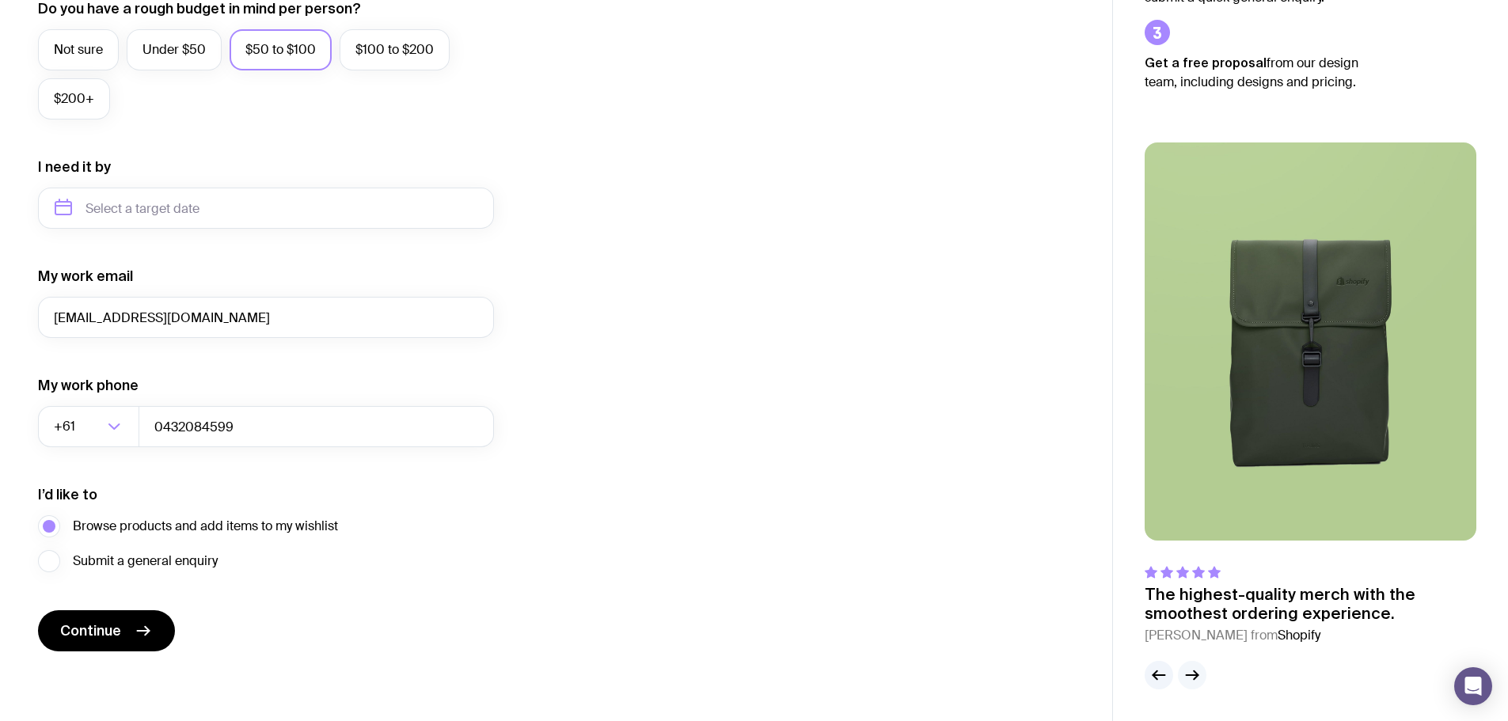
click at [1202, 675] on button "button" at bounding box center [1192, 675] width 29 height 29
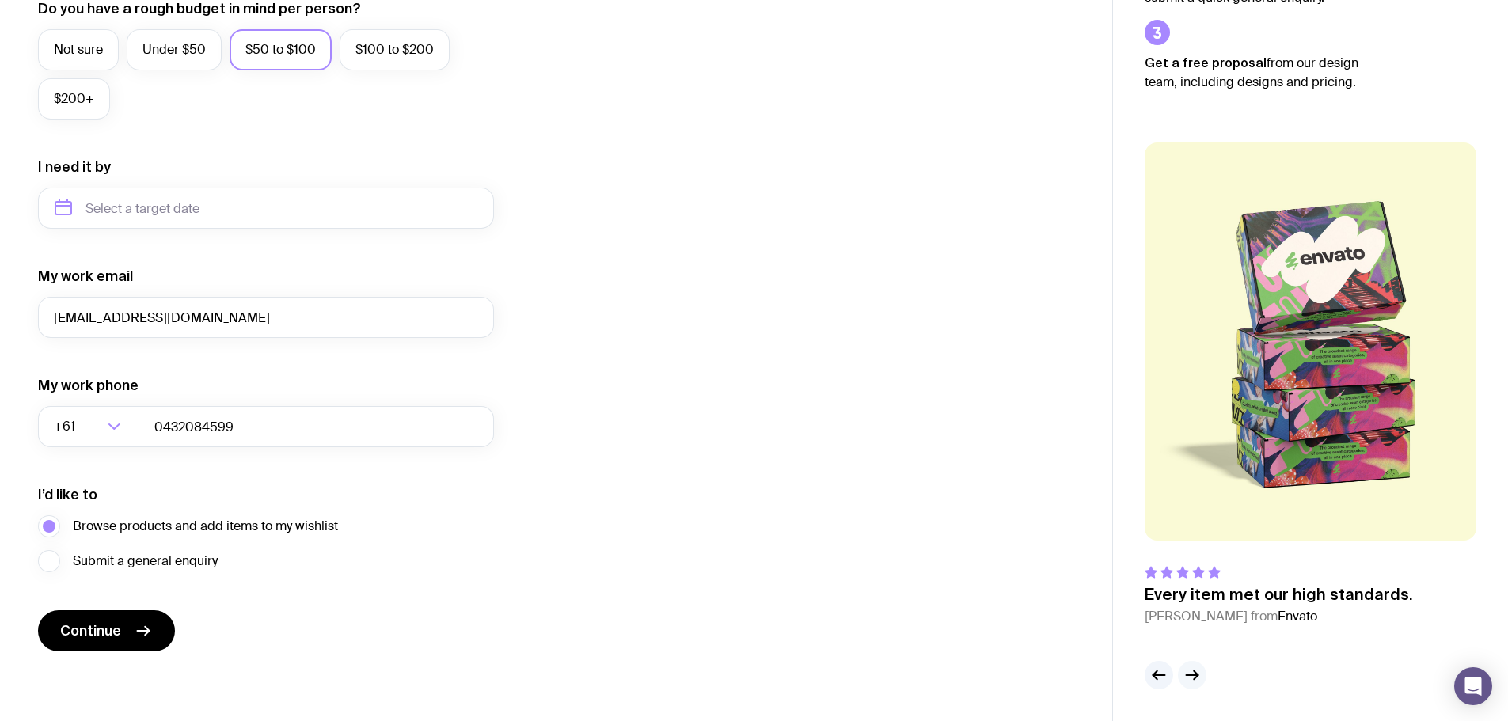
click at [1202, 675] on button "button" at bounding box center [1192, 675] width 29 height 29
